Goal: Task Accomplishment & Management: Use online tool/utility

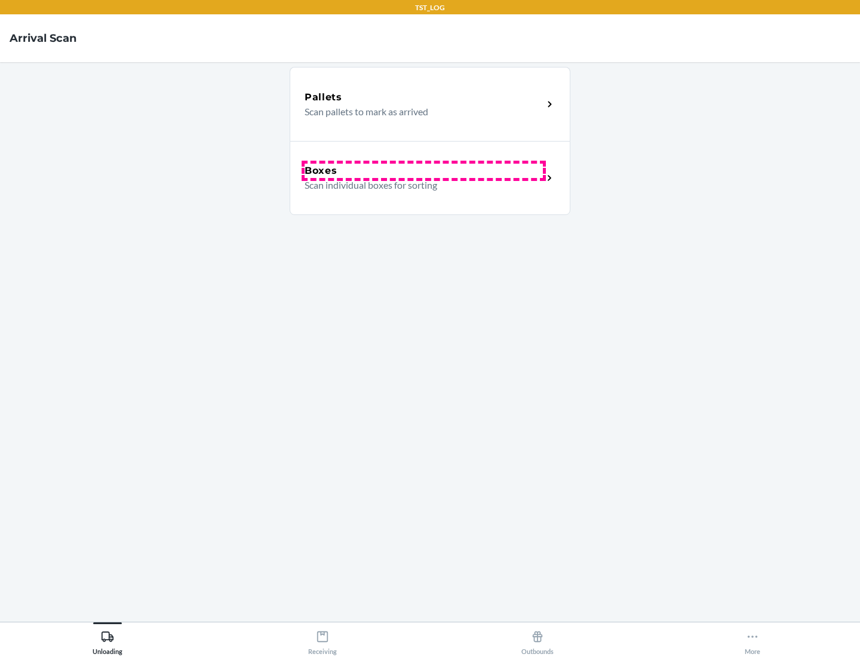
click at [424, 171] on div "Boxes" at bounding box center [424, 171] width 238 height 14
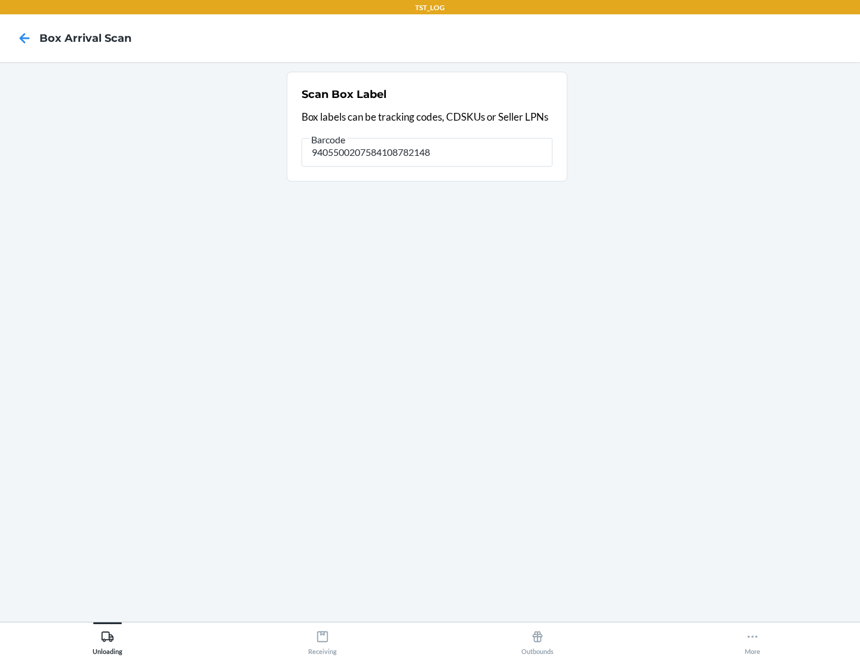
type input "9405500207584108782148"
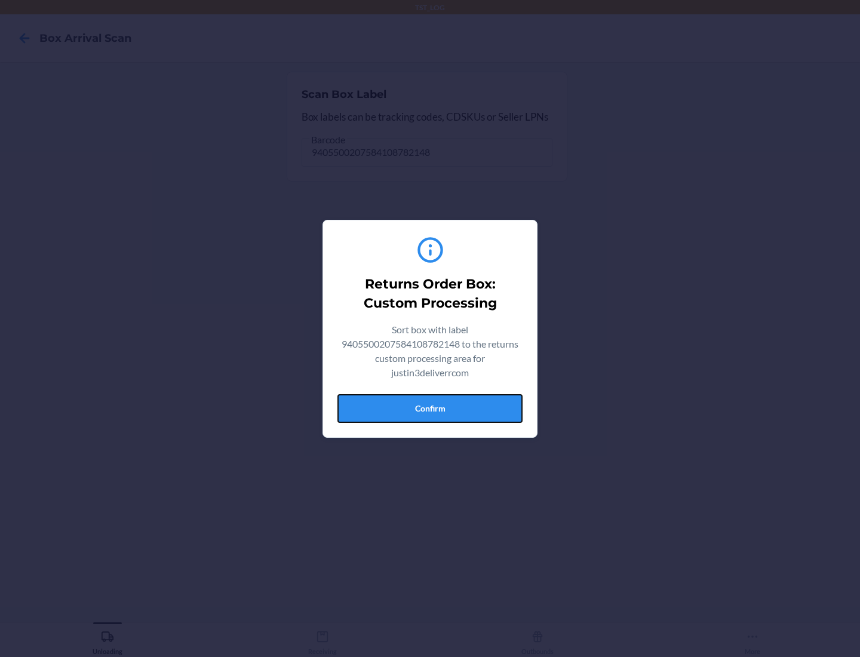
click at [430, 408] on button "Confirm" at bounding box center [430, 408] width 185 height 29
